Goal: Task Accomplishment & Management: Manage account settings

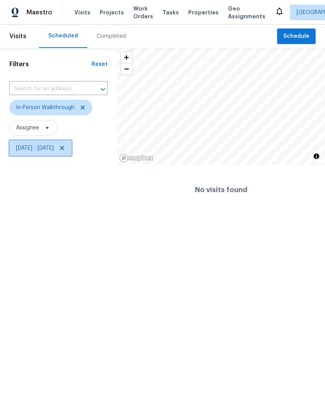
click at [71, 153] on span "[DATE] - [DATE]" at bounding box center [40, 148] width 62 height 16
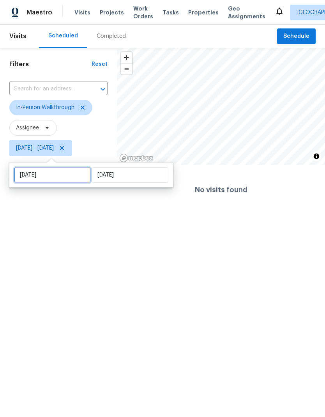
click at [76, 175] on input "Fri, Sep 05" at bounding box center [52, 175] width 77 height 16
select select "8"
select select "2025"
select select "9"
select select "2025"
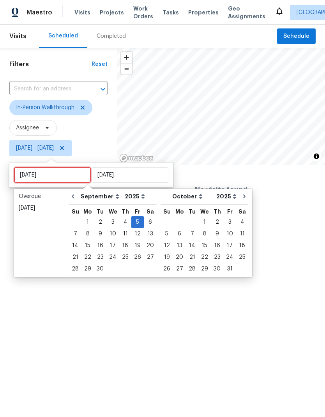
type input "[DATE]"
click at [107, 236] on div "10" at bounding box center [112, 233] width 13 height 11
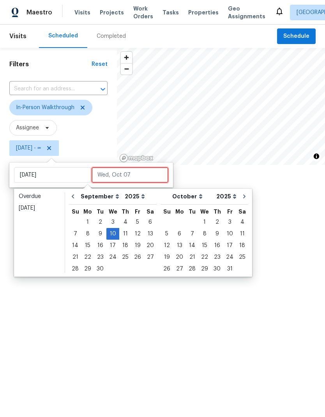
type input "[DATE]"
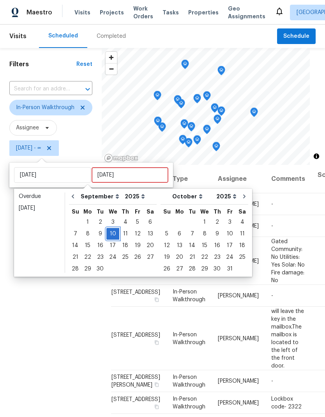
click at [107, 234] on div "10" at bounding box center [112, 233] width 13 height 11
type input "[DATE]"
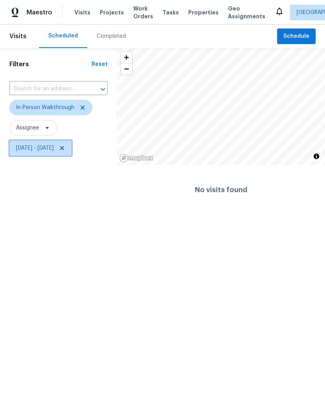
click at [34, 146] on span "[DATE] - [DATE]" at bounding box center [35, 148] width 38 height 8
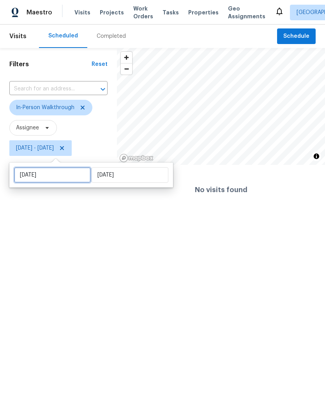
click at [33, 176] on input "[DATE]" at bounding box center [52, 175] width 77 height 16
select select "8"
select select "2025"
select select "9"
select select "2025"
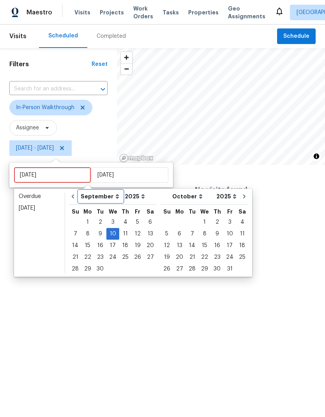
click at [89, 198] on select "January February March April May June July August September October November De…" at bounding box center [101, 197] width 44 height 12
select select "9"
select select "10"
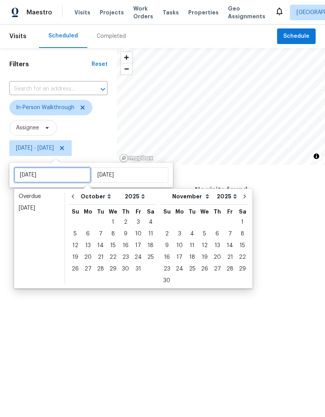
type input "[DATE]"
click at [109, 233] on div "8" at bounding box center [113, 233] width 12 height 11
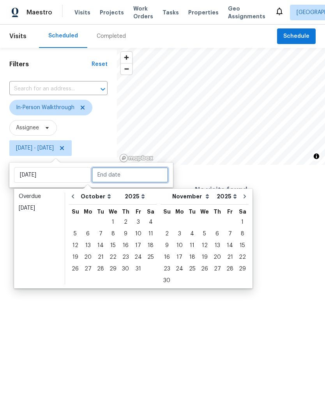
type input "[DATE]"
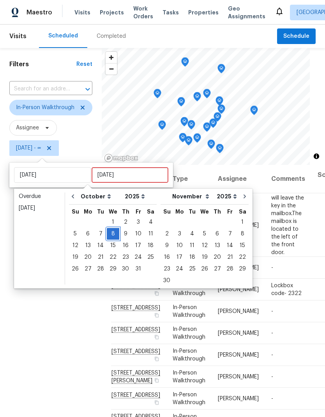
click at [108, 233] on div "8" at bounding box center [113, 233] width 12 height 11
type input "[DATE]"
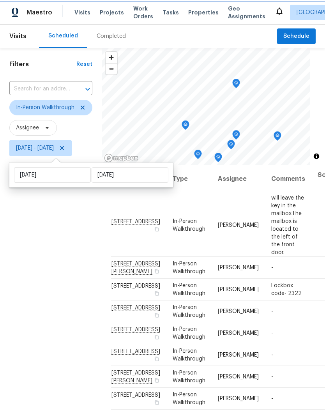
click at [201, 152] on icon "Map marker" at bounding box center [197, 154] width 7 height 9
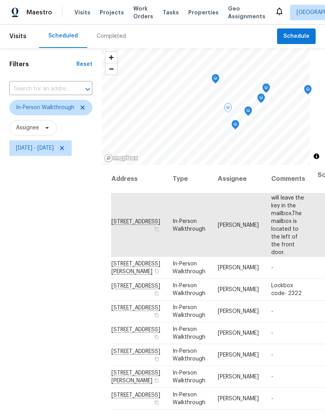
click at [219, 76] on icon "Map marker" at bounding box center [216, 79] width 8 height 10
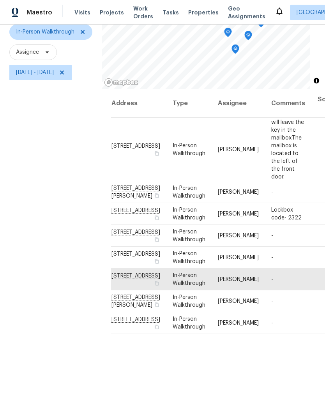
scroll to position [75, 0]
click at [201, 37] on icon "Map marker" at bounding box center [197, 34] width 8 height 10
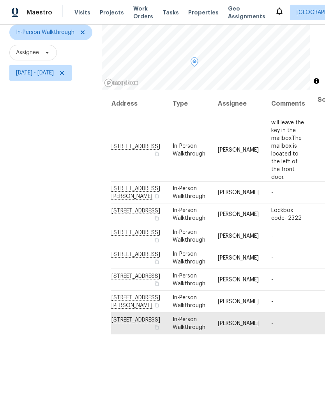
click at [185, 330] on span "In-Person Walkthrough" at bounding box center [189, 323] width 33 height 13
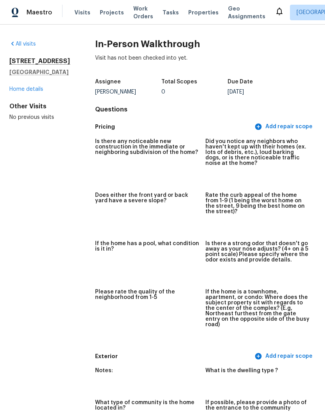
click at [19, 92] on link "Home details" at bounding box center [26, 88] width 34 height 5
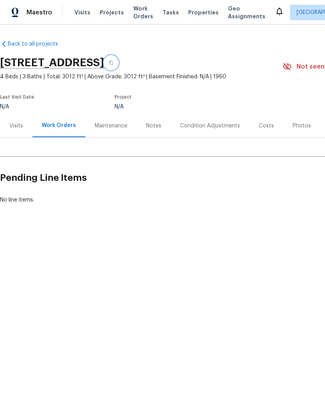
click at [118, 65] on button "button" at bounding box center [111, 63] width 14 height 14
